Goal: Information Seeking & Learning: Learn about a topic

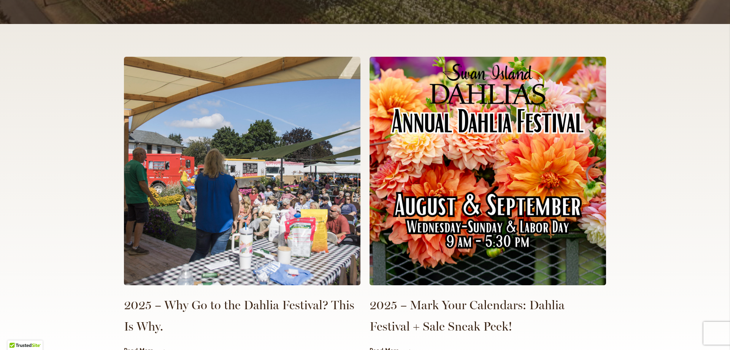
scroll to position [1686, 0]
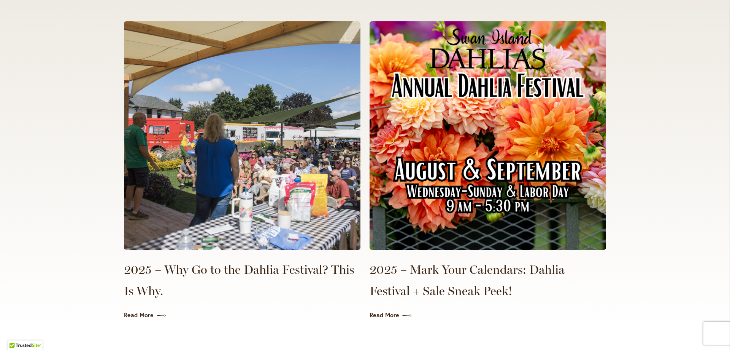
click at [480, 154] on img at bounding box center [488, 135] width 237 height 228
